Goal: Task Accomplishment & Management: Manage account settings

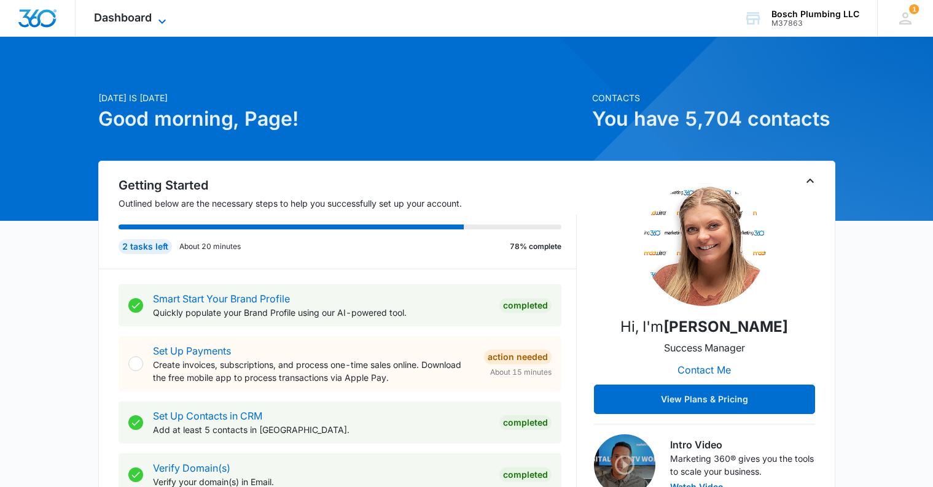
click at [161, 19] on icon at bounding box center [162, 21] width 15 height 15
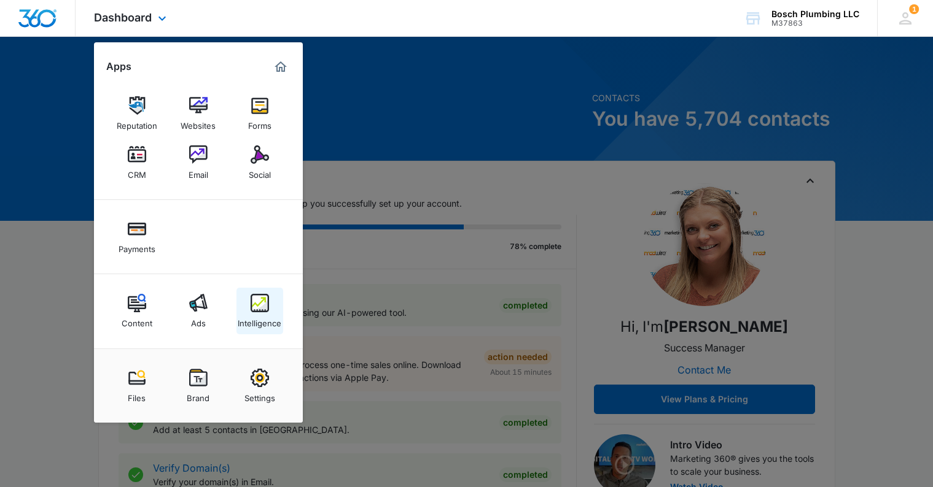
click at [254, 306] on img at bounding box center [259, 303] width 18 height 18
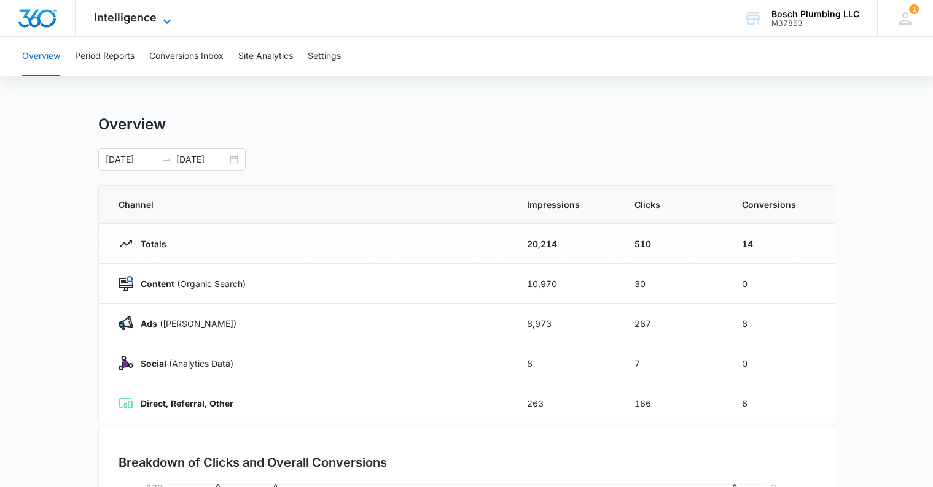
click at [163, 19] on icon at bounding box center [167, 21] width 15 height 15
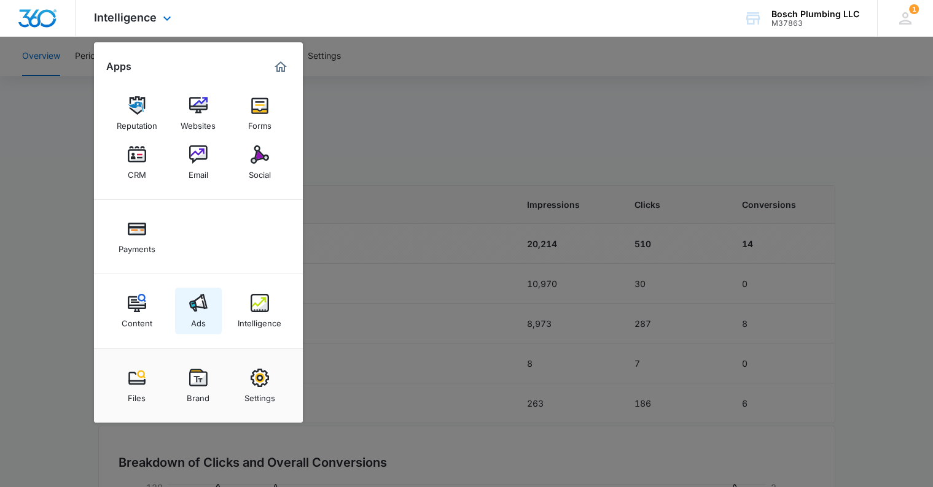
click at [195, 312] on div "Ads" at bounding box center [198, 320] width 15 height 16
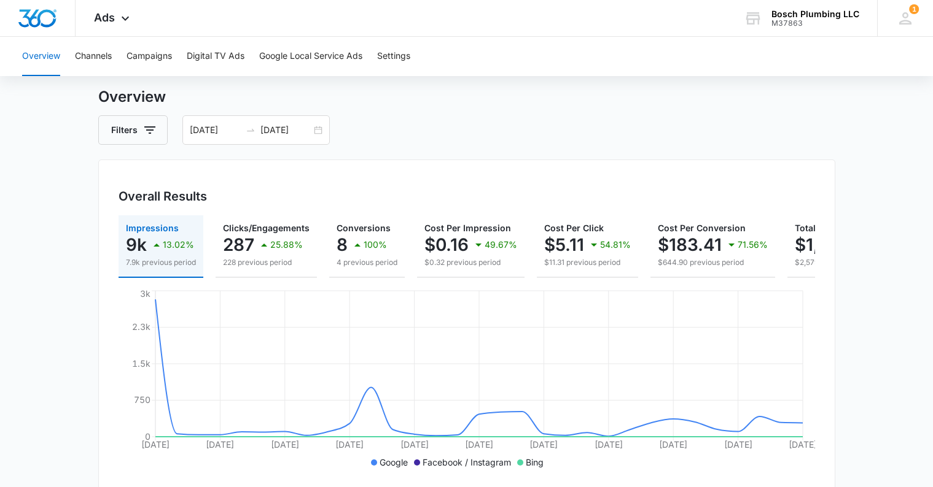
scroll to position [28, 0]
click at [320, 131] on div "03/09/2025 04/08/2025" at bounding box center [255, 131] width 147 height 29
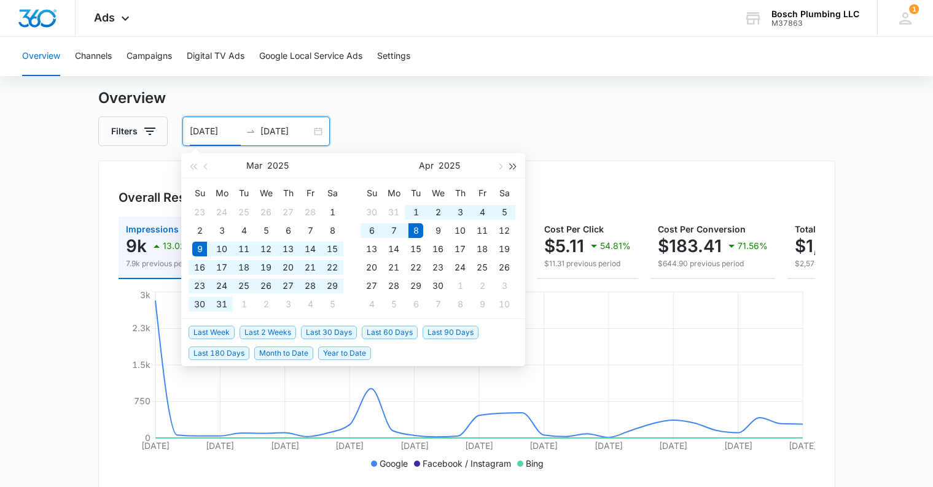
click at [516, 166] on button "button" at bounding box center [513, 165] width 14 height 25
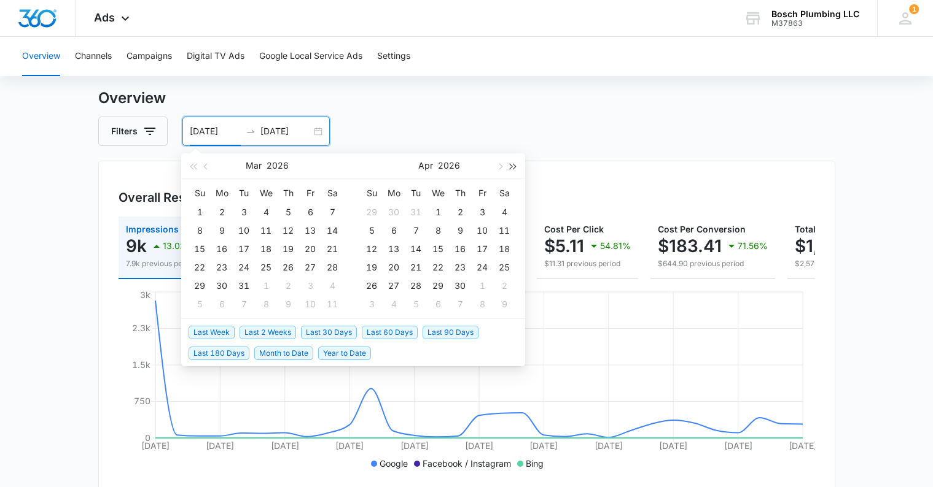
click at [516, 166] on button "button" at bounding box center [513, 165] width 14 height 25
click at [193, 168] on span "button" at bounding box center [193, 166] width 6 height 6
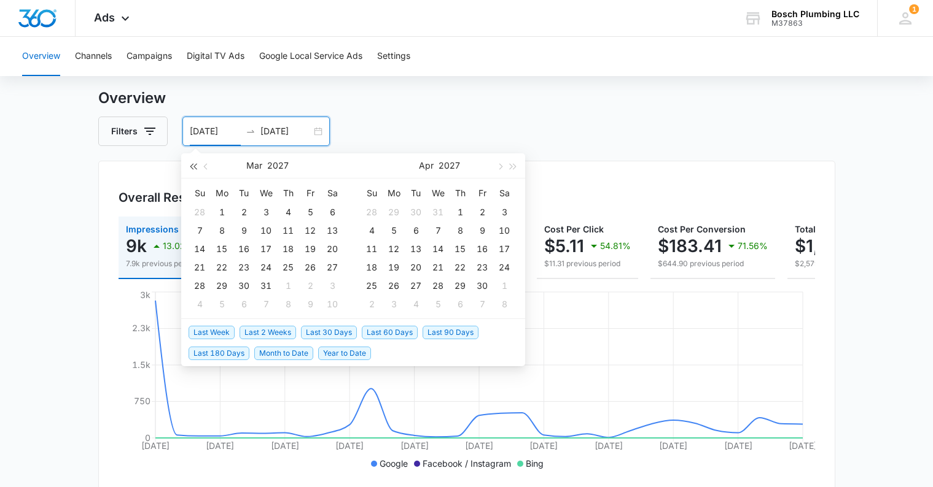
click at [193, 168] on span "button" at bounding box center [193, 166] width 6 height 6
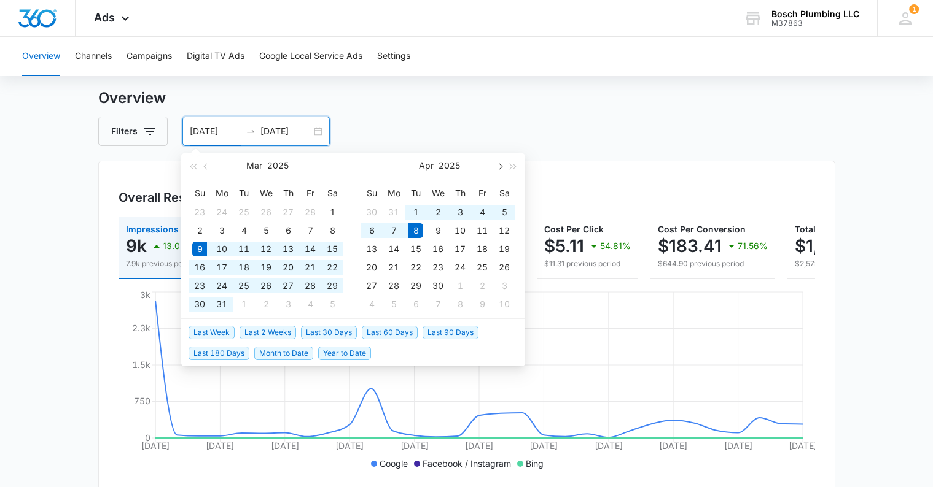
click at [499, 164] on span "button" at bounding box center [499, 166] width 6 height 6
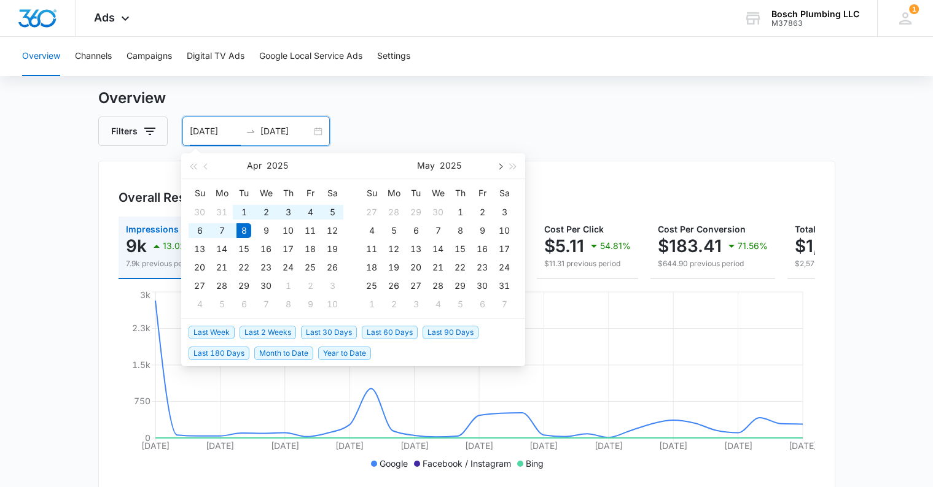
click at [499, 164] on span "button" at bounding box center [499, 166] width 6 height 6
type input "[DATE]"
click at [247, 211] on div "1" at bounding box center [243, 212] width 15 height 15
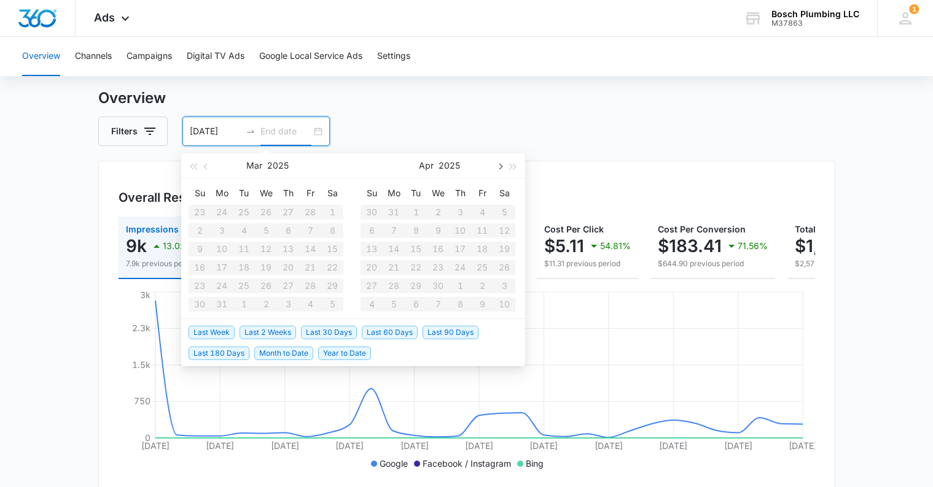
click at [500, 168] on button "button" at bounding box center [499, 165] width 14 height 25
click at [499, 168] on span "button" at bounding box center [499, 166] width 6 height 6
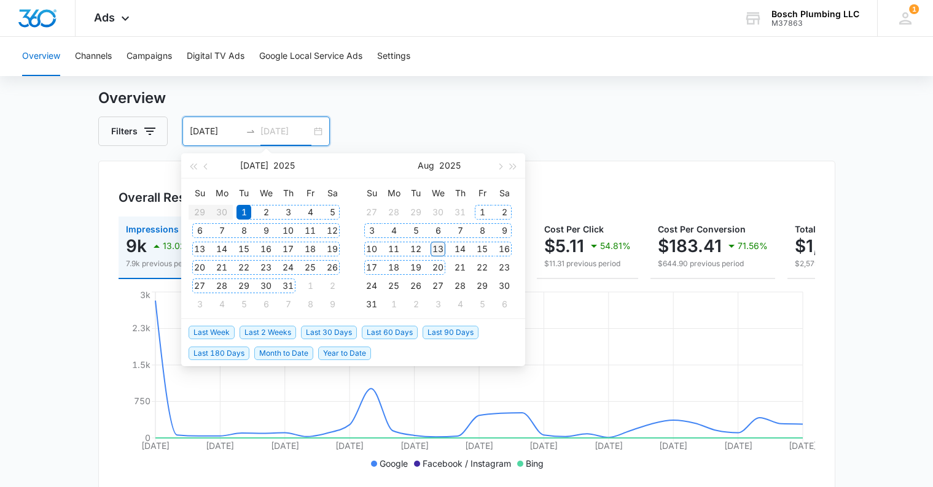
type input "[DATE]"
click at [435, 247] on div "13" at bounding box center [437, 249] width 15 height 15
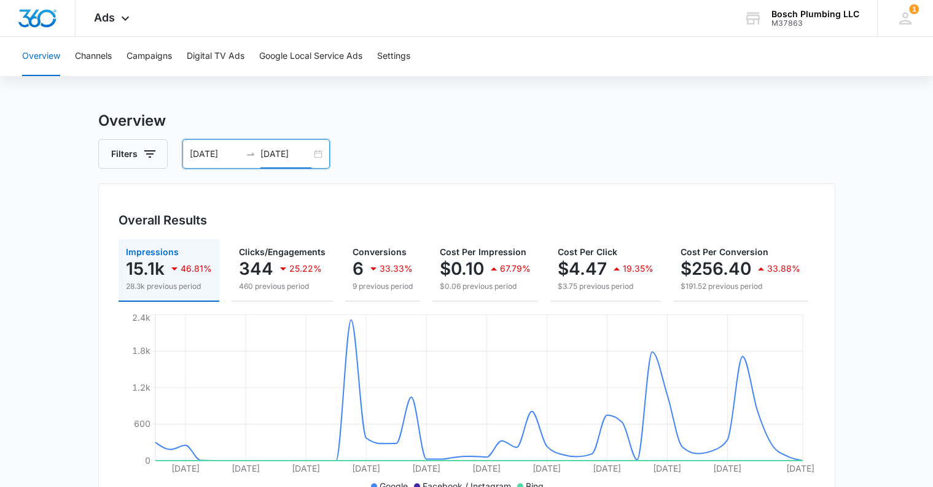
scroll to position [3, 0]
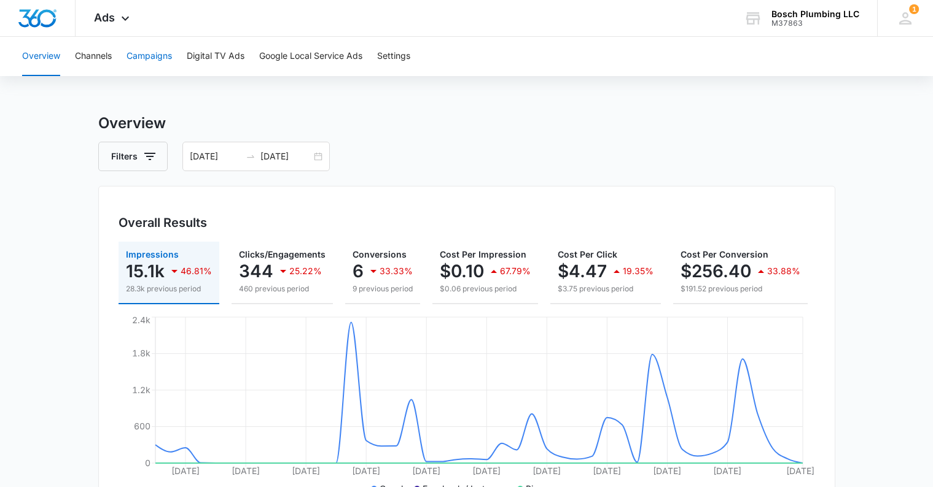
click at [151, 56] on button "Campaigns" at bounding box center [148, 56] width 45 height 39
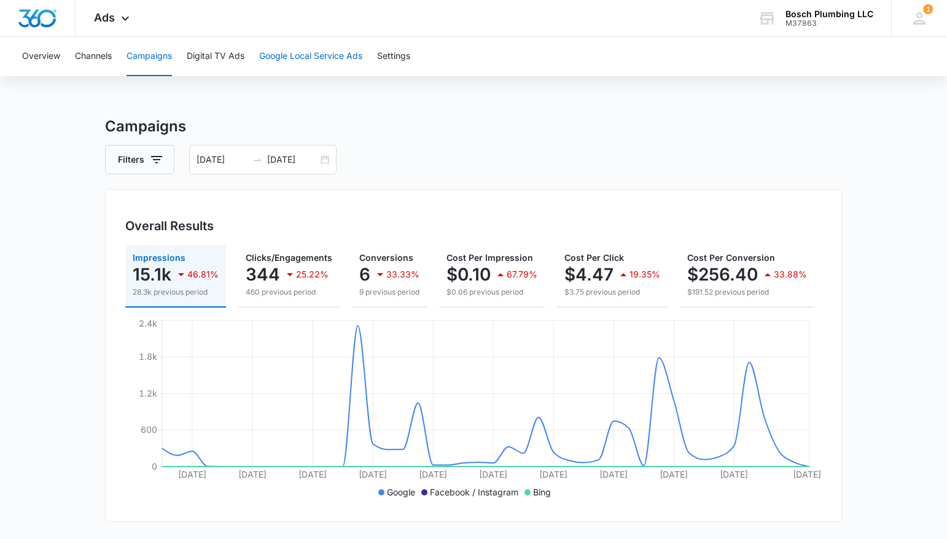
scroll to position [6, 0]
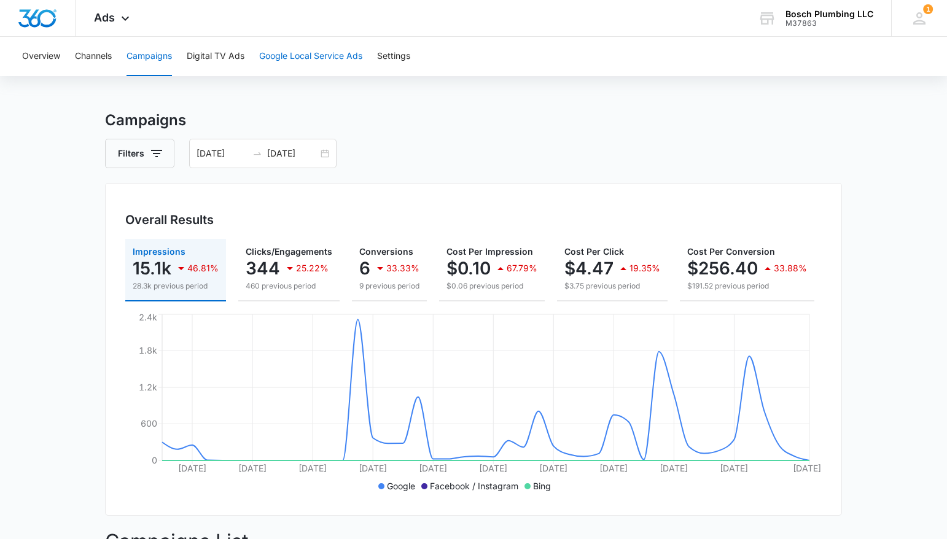
click at [316, 53] on button "Google Local Service Ads" at bounding box center [310, 56] width 103 height 39
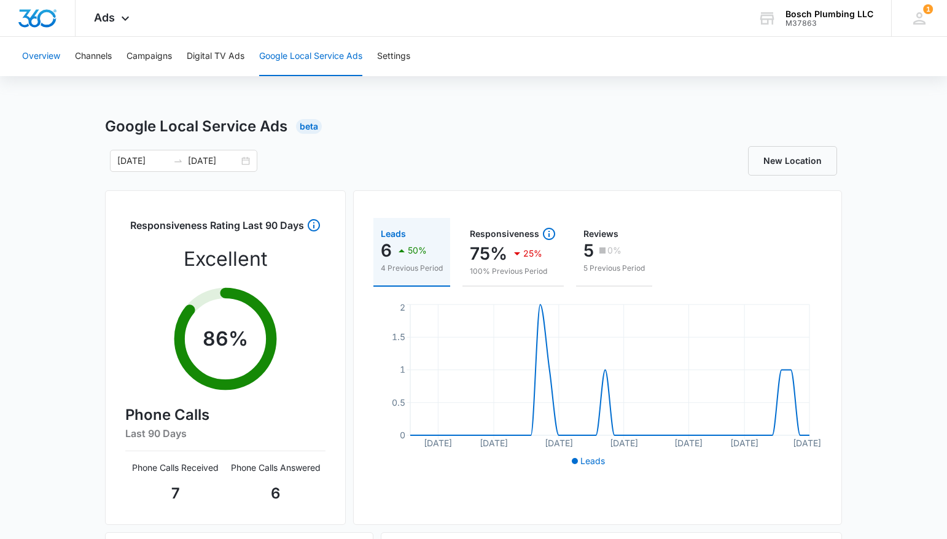
click at [39, 56] on button "Overview" at bounding box center [41, 56] width 38 height 39
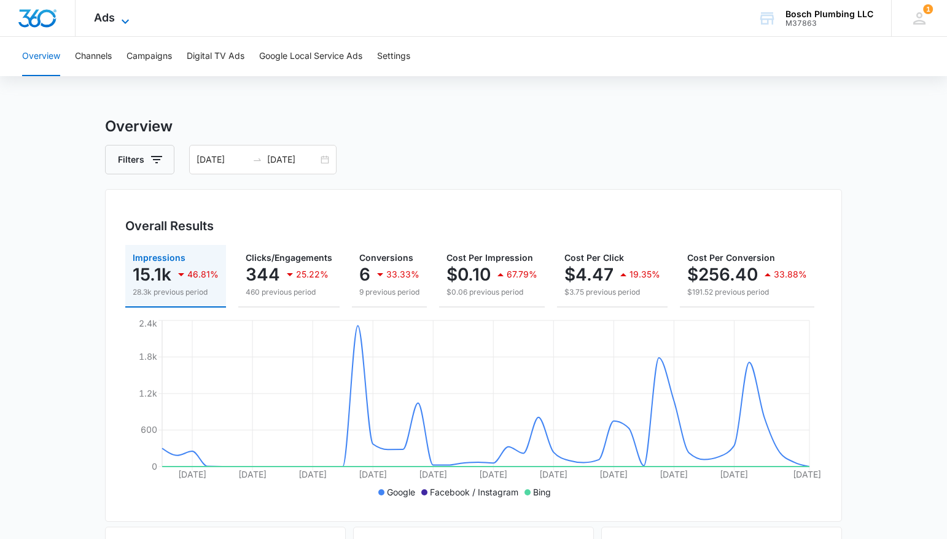
click at [126, 15] on icon at bounding box center [125, 21] width 15 height 15
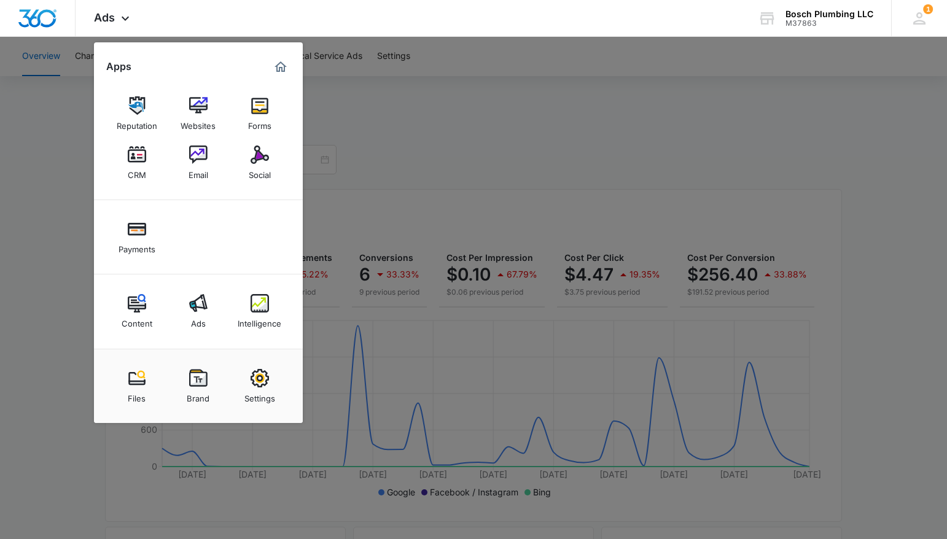
drag, startPoint x: 136, startPoint y: 314, endPoint x: 128, endPoint y: 313, distance: 8.0
click at [136, 314] on div "Content" at bounding box center [137, 320] width 31 height 16
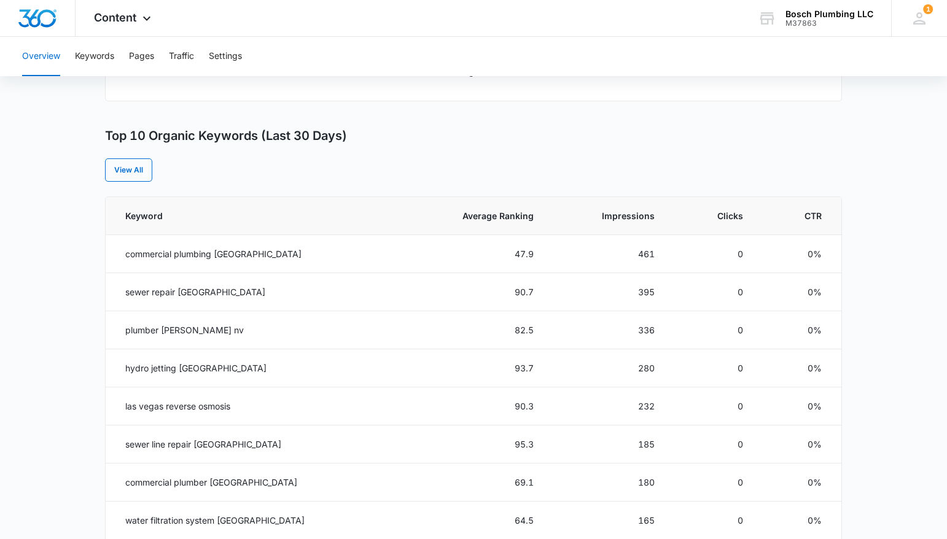
scroll to position [431, 0]
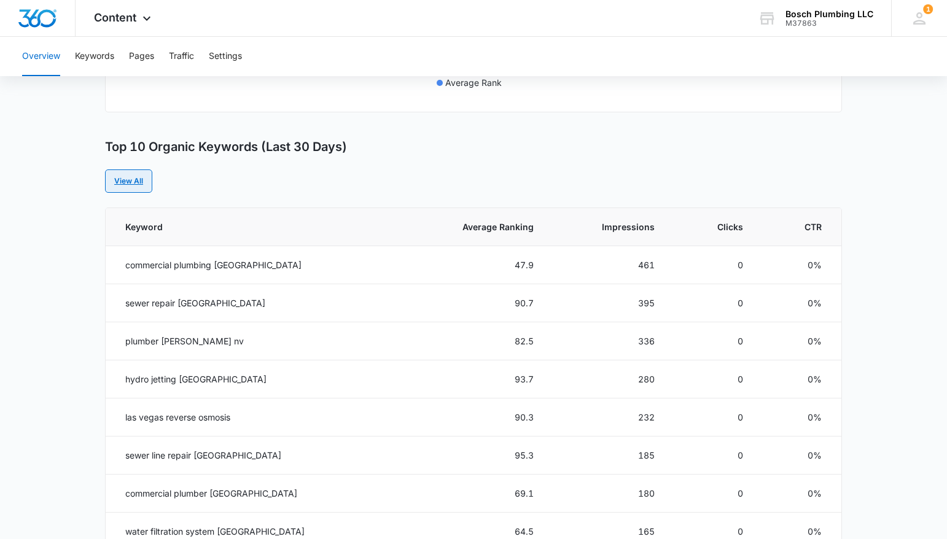
click at [137, 188] on link "View All" at bounding box center [128, 180] width 47 height 23
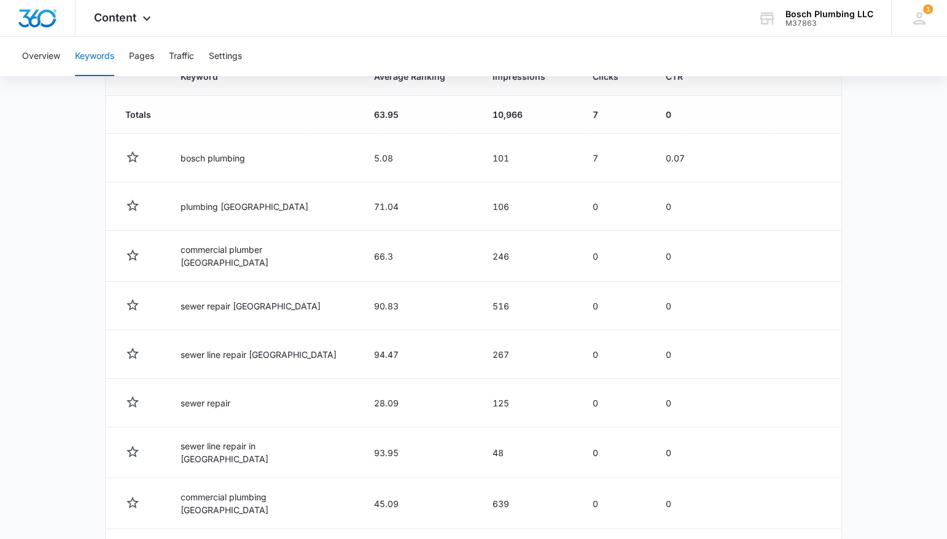
scroll to position [55, 0]
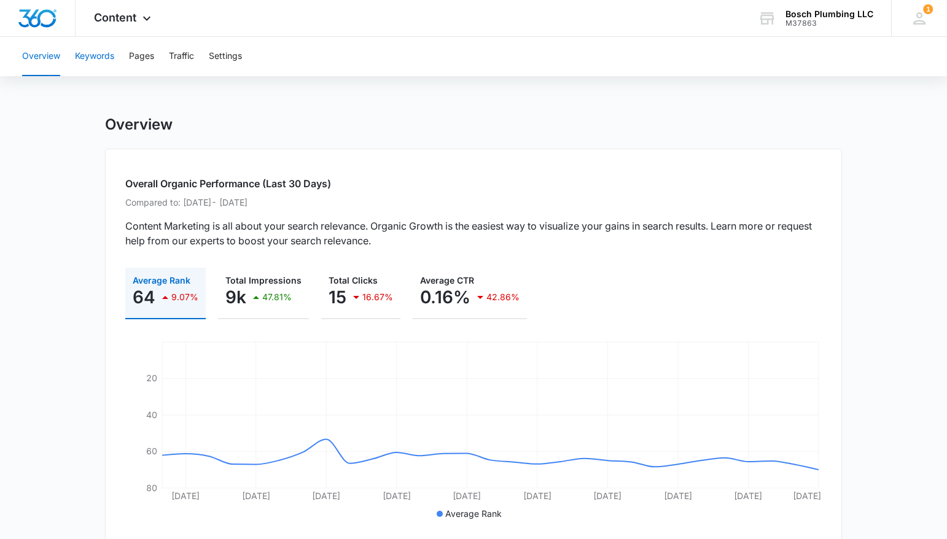
click at [90, 54] on button "Keywords" at bounding box center [94, 56] width 39 height 39
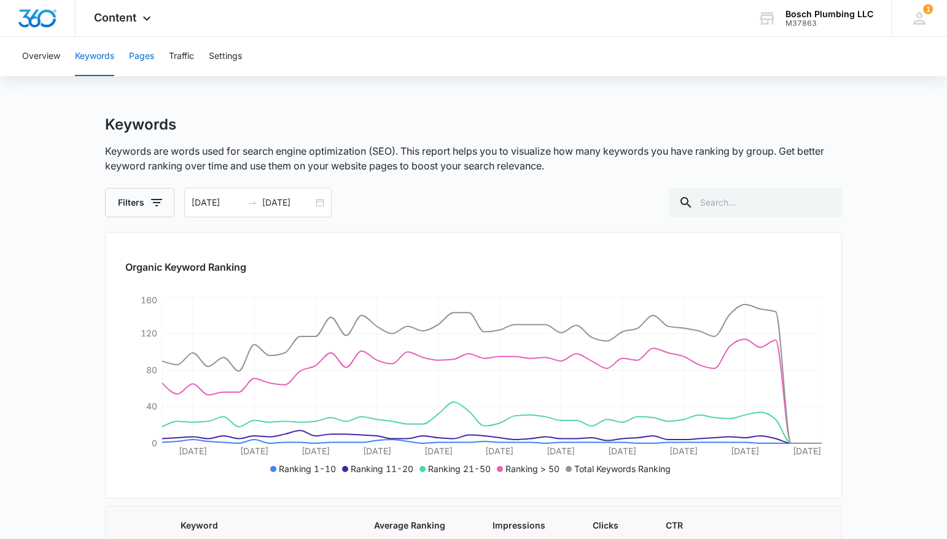
click at [147, 65] on button "Pages" at bounding box center [141, 56] width 25 height 39
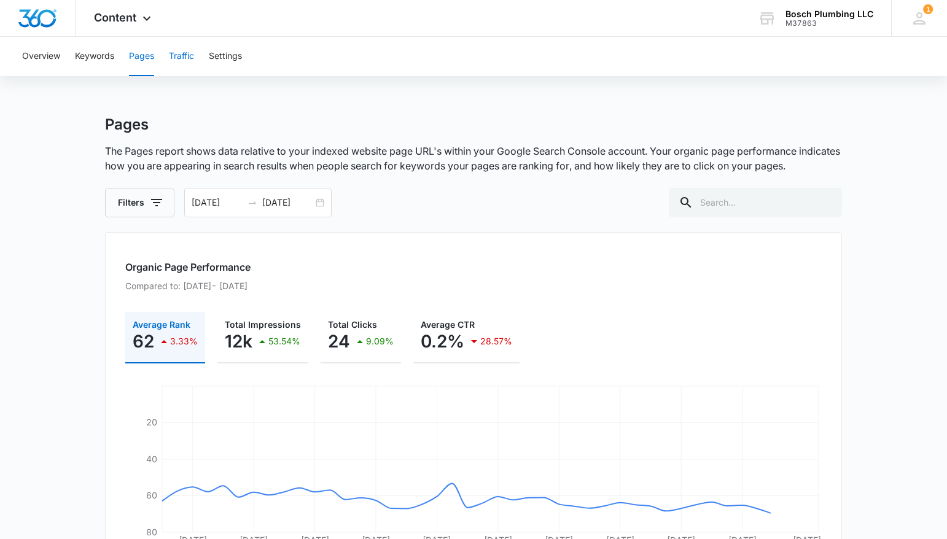
click at [177, 64] on button "Traffic" at bounding box center [181, 56] width 25 height 39
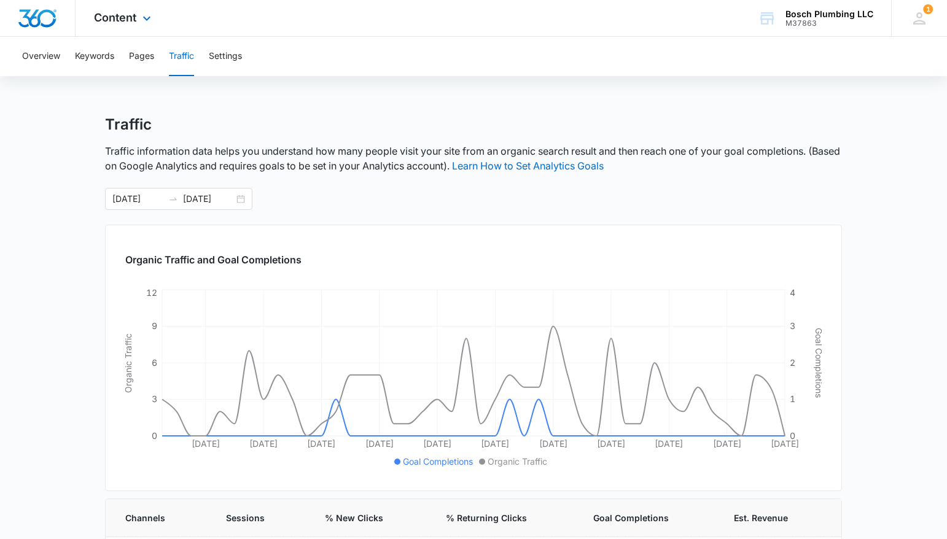
click at [138, 18] on div "Content Apps Reputation Websites Forms CRM Email Social Payments Content Ads In…" at bounding box center [124, 18] width 97 height 36
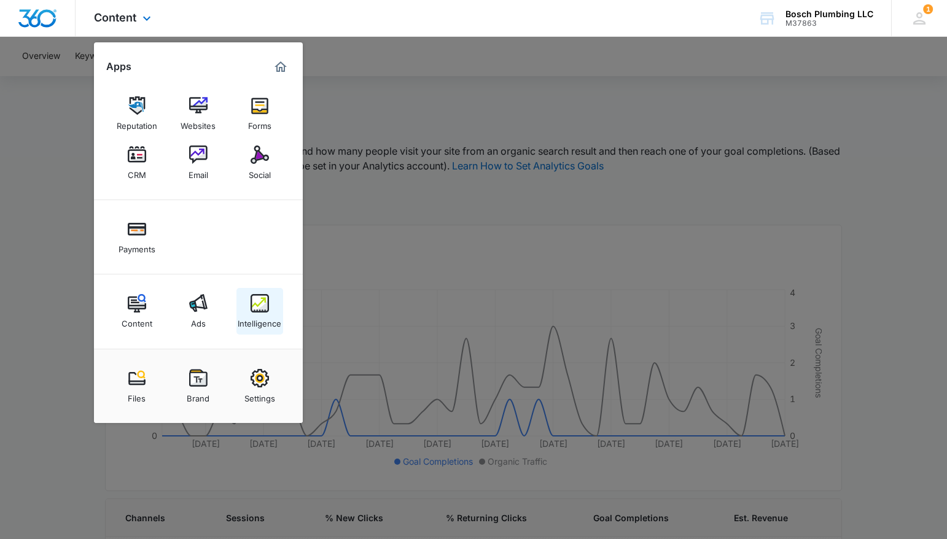
click at [255, 317] on div "Intelligence" at bounding box center [260, 320] width 44 height 16
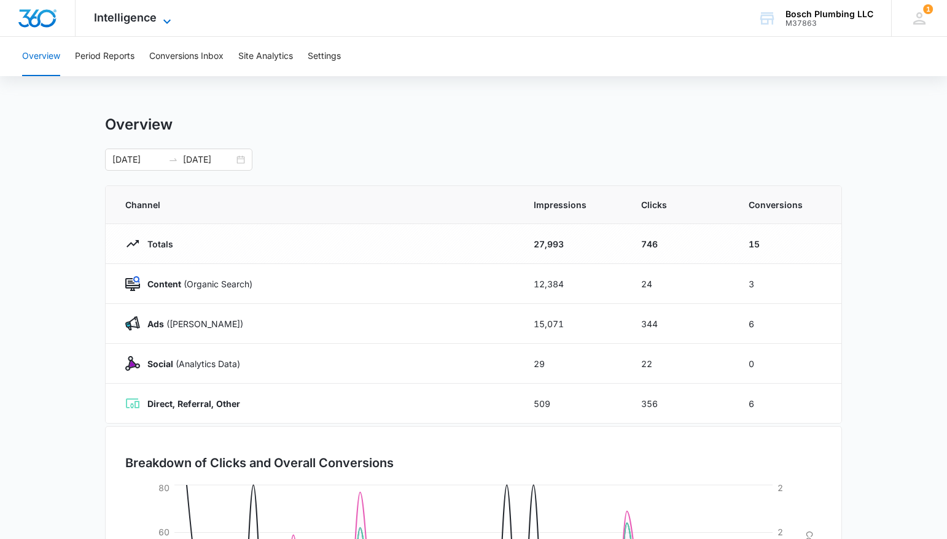
click at [168, 18] on icon at bounding box center [167, 21] width 15 height 15
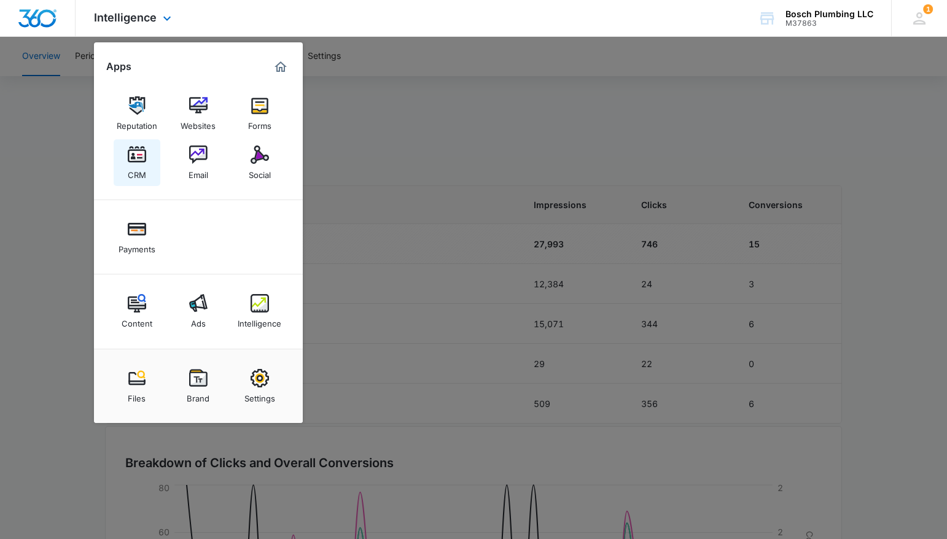
click at [149, 161] on link "CRM" at bounding box center [137, 162] width 47 height 47
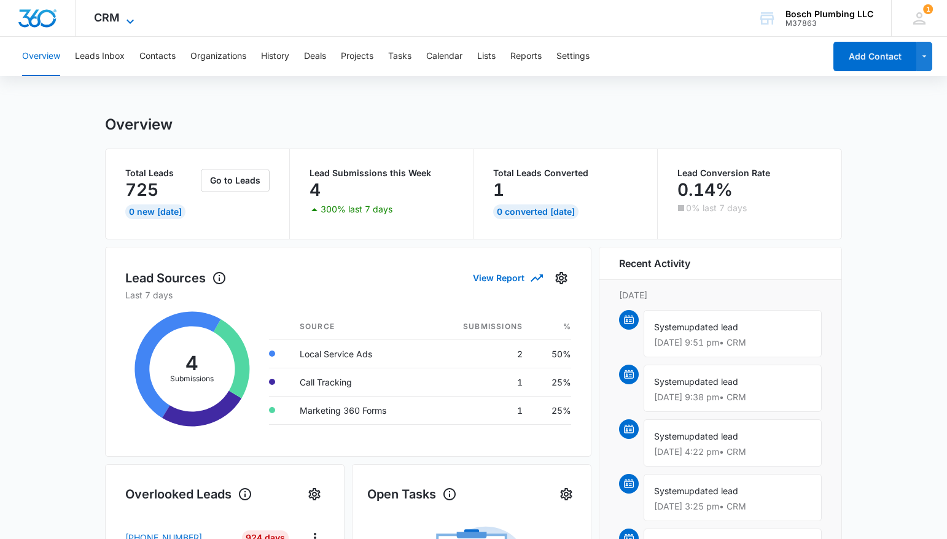
click at [123, 18] on icon at bounding box center [130, 21] width 15 height 15
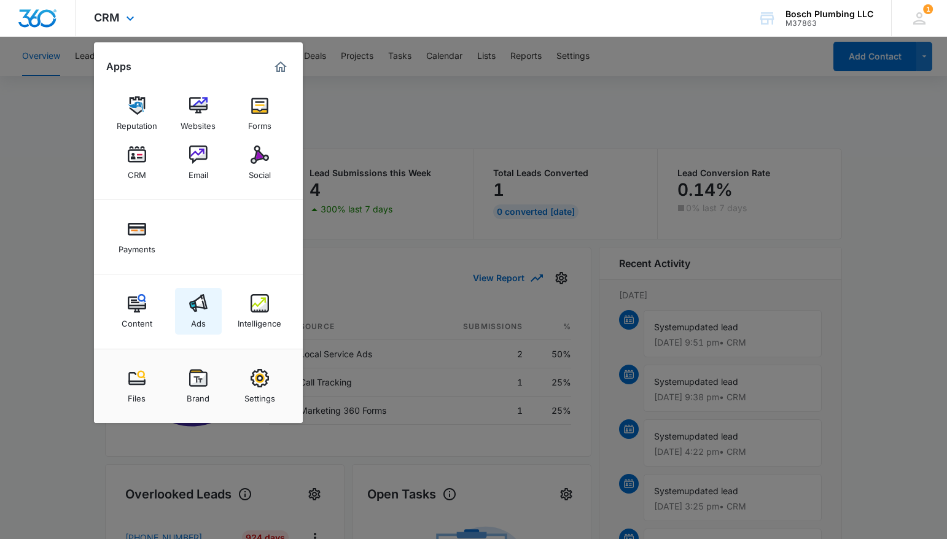
click at [205, 303] on img at bounding box center [198, 303] width 18 height 18
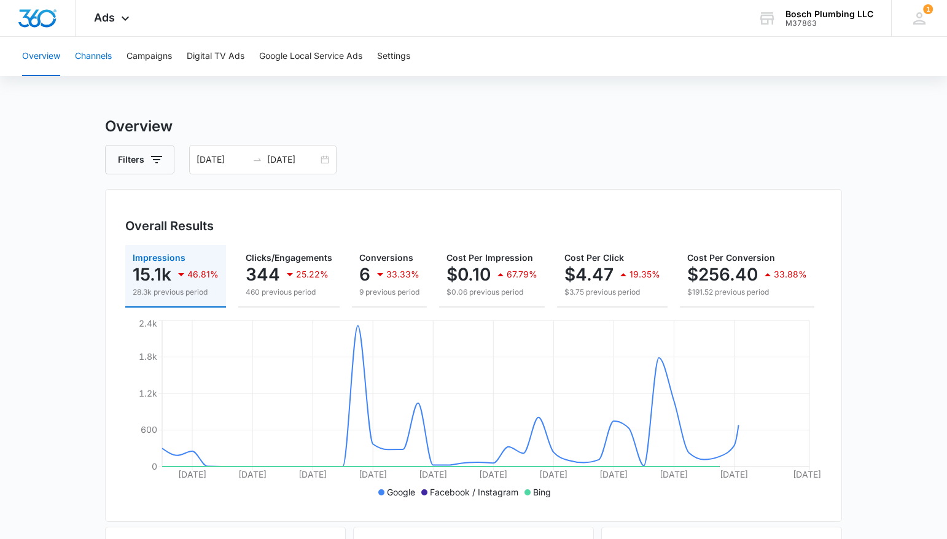
click at [91, 58] on button "Channels" at bounding box center [93, 56] width 37 height 39
click at [147, 61] on button "Campaigns" at bounding box center [148, 56] width 45 height 39
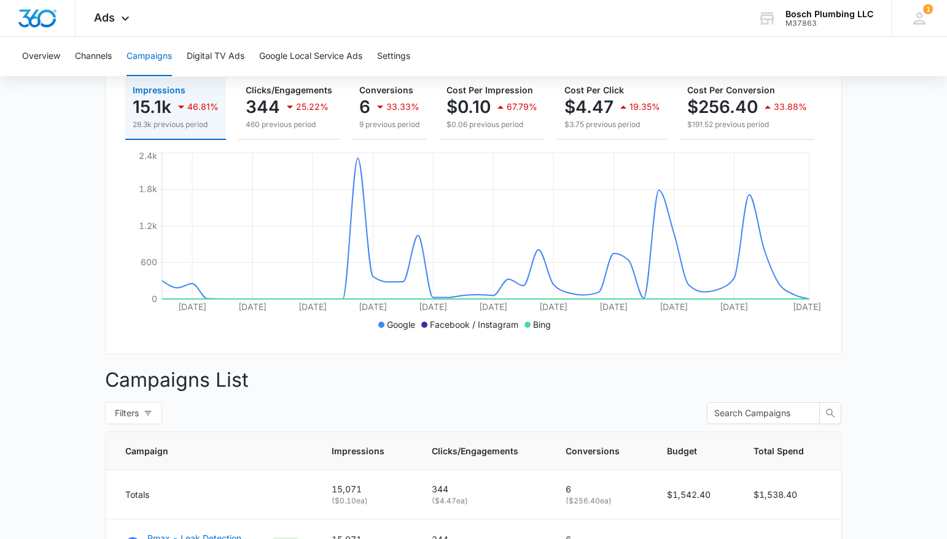
scroll to position [359, 0]
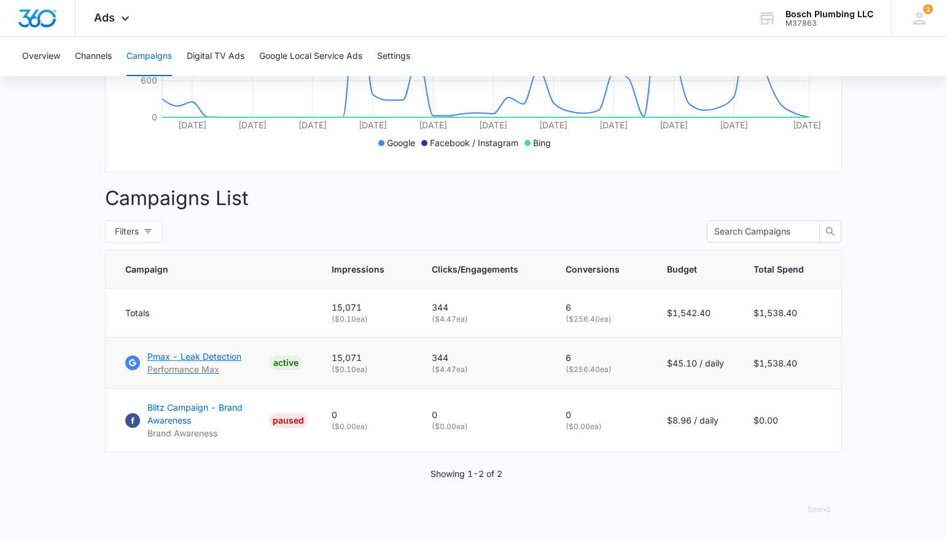
click at [215, 359] on p "Pmax - Leak Detection" at bounding box center [194, 356] width 94 height 13
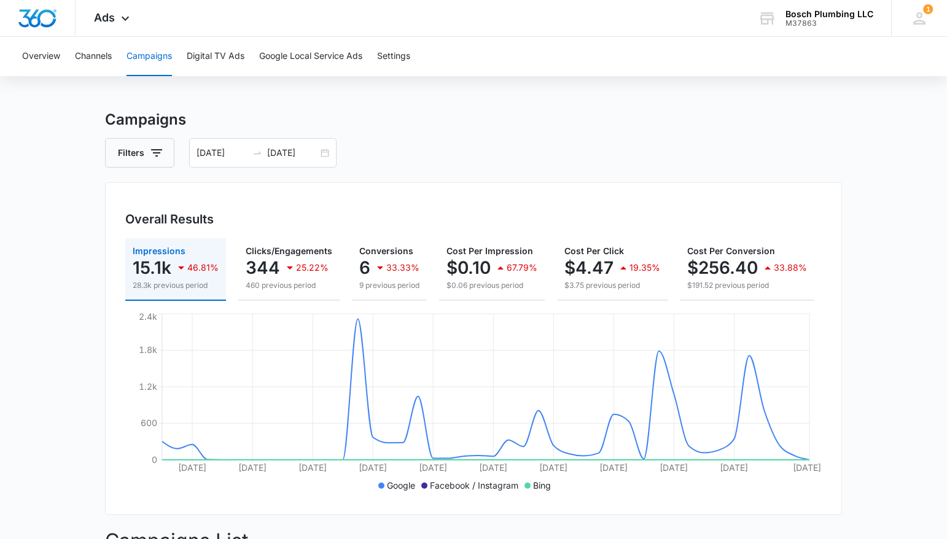
scroll to position [0, 0]
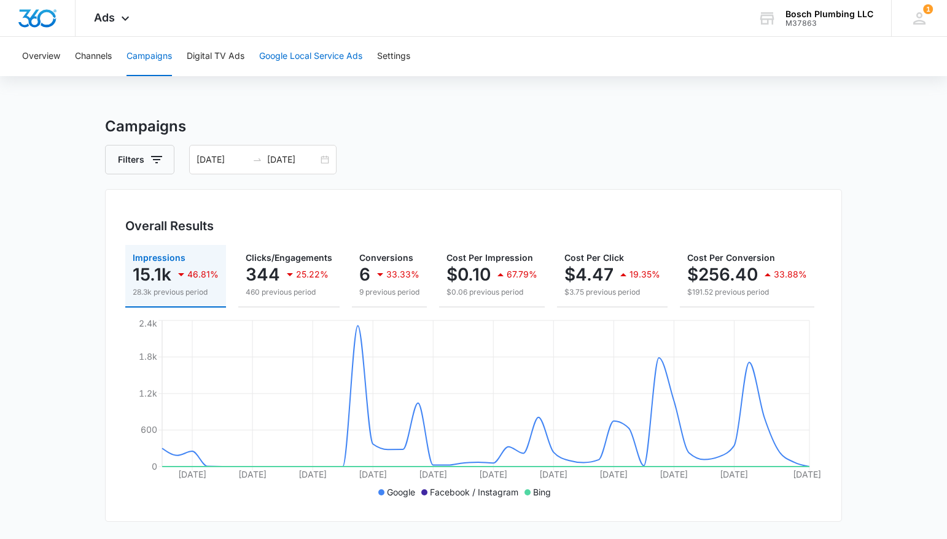
click at [277, 56] on button "Google Local Service Ads" at bounding box center [310, 56] width 103 height 39
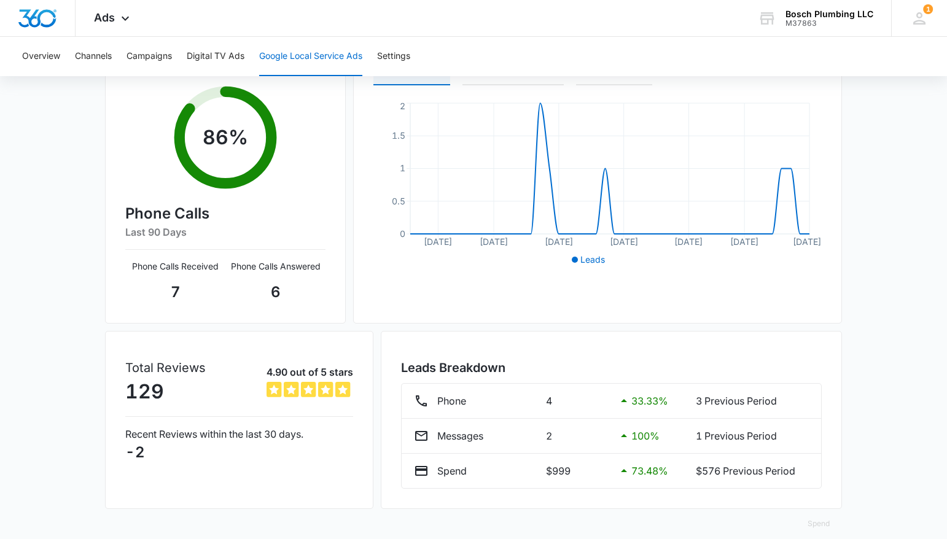
scroll to position [204, 0]
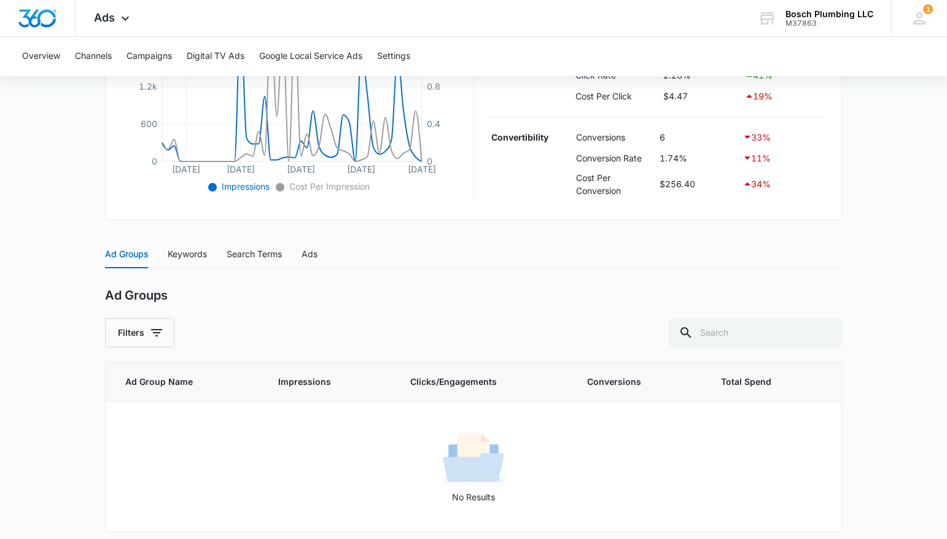
scroll to position [355, 0]
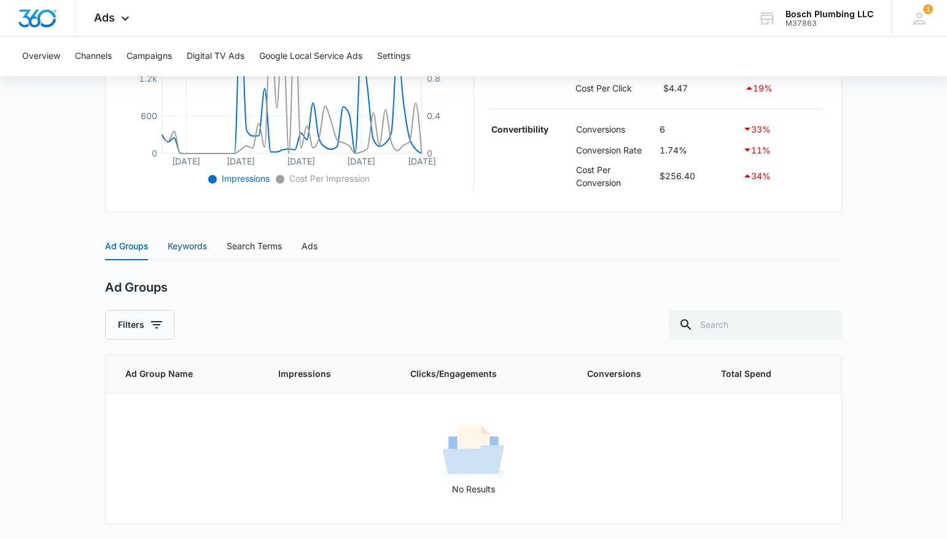
click at [190, 251] on div "Keywords" at bounding box center [187, 246] width 39 height 14
click at [241, 252] on div "Search Terms" at bounding box center [254, 246] width 55 height 14
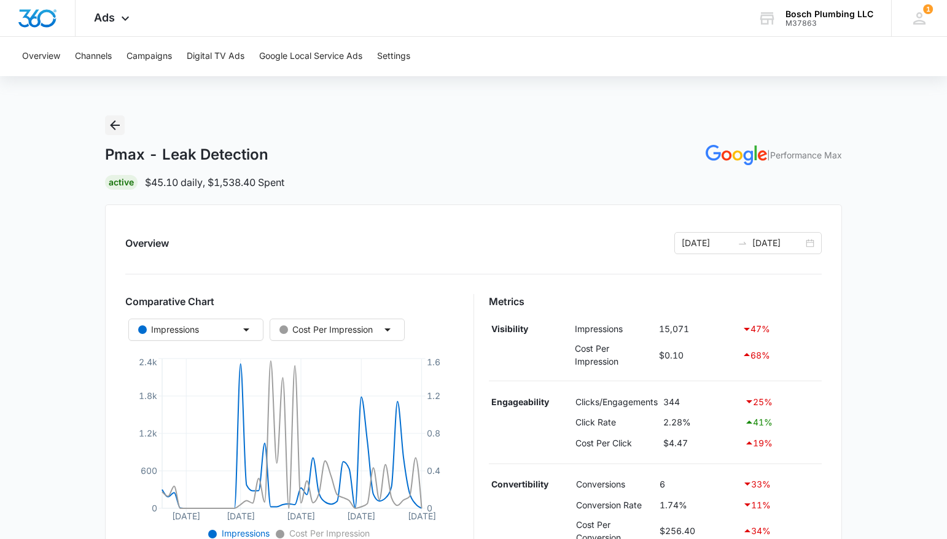
click at [122, 128] on button "Back" at bounding box center [115, 125] width 20 height 20
